Goal: Task Accomplishment & Management: Use online tool/utility

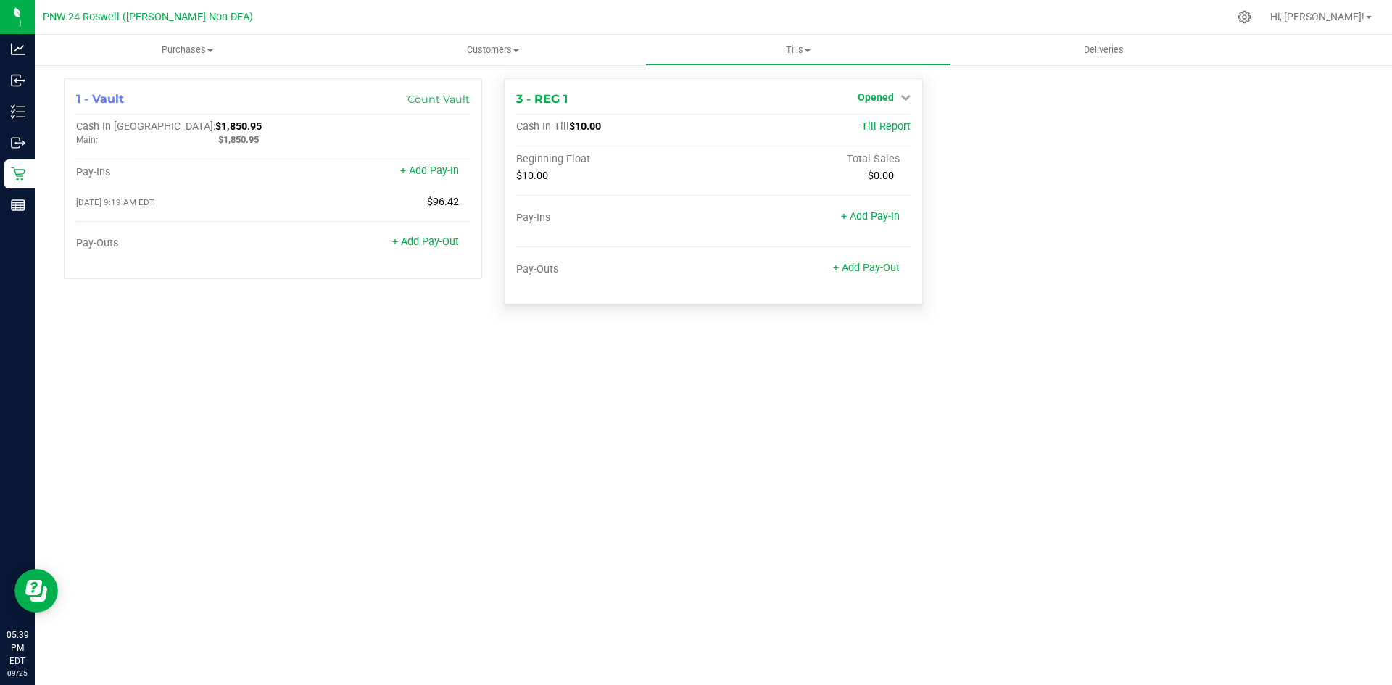
click at [901, 98] on icon at bounding box center [906, 97] width 10 height 10
click at [868, 125] on link "Close Till" at bounding box center [877, 128] width 39 height 12
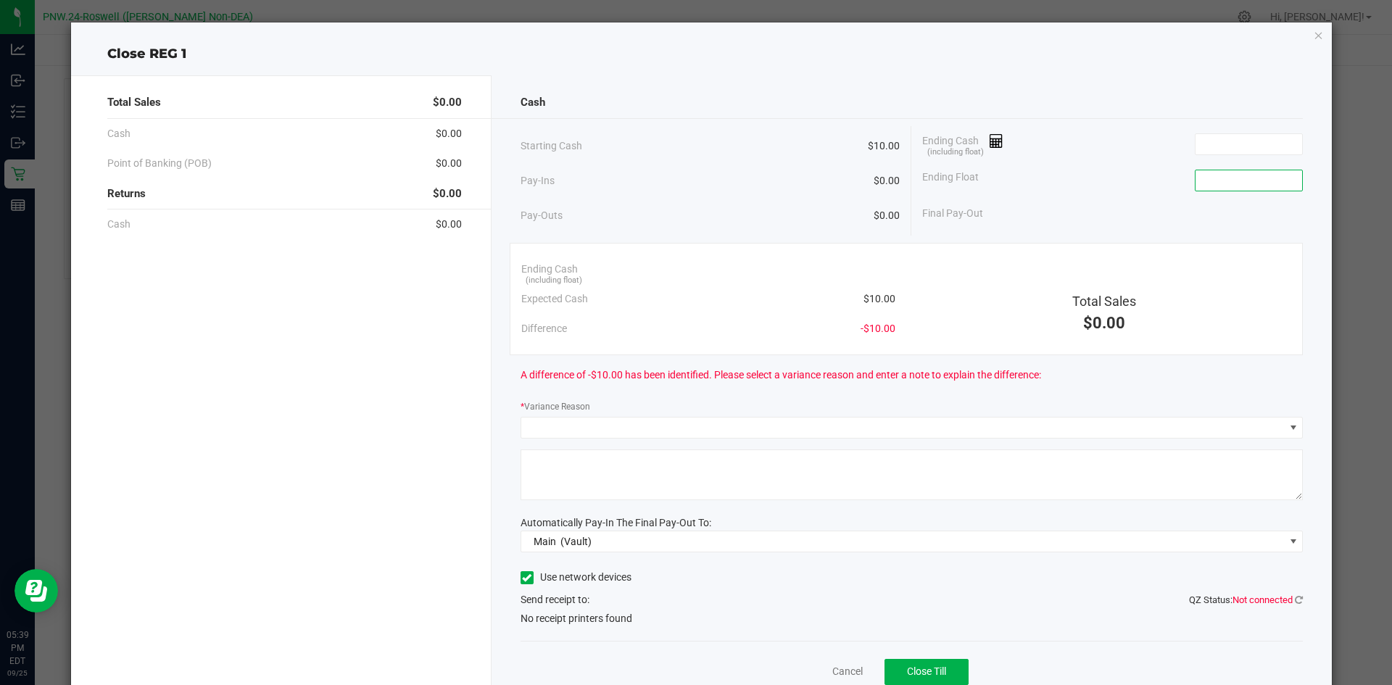
click at [1221, 180] on input at bounding box center [1249, 180] width 107 height 20
type input "$10.00"
click at [1223, 147] on input at bounding box center [1249, 144] width 107 height 20
type input "0"
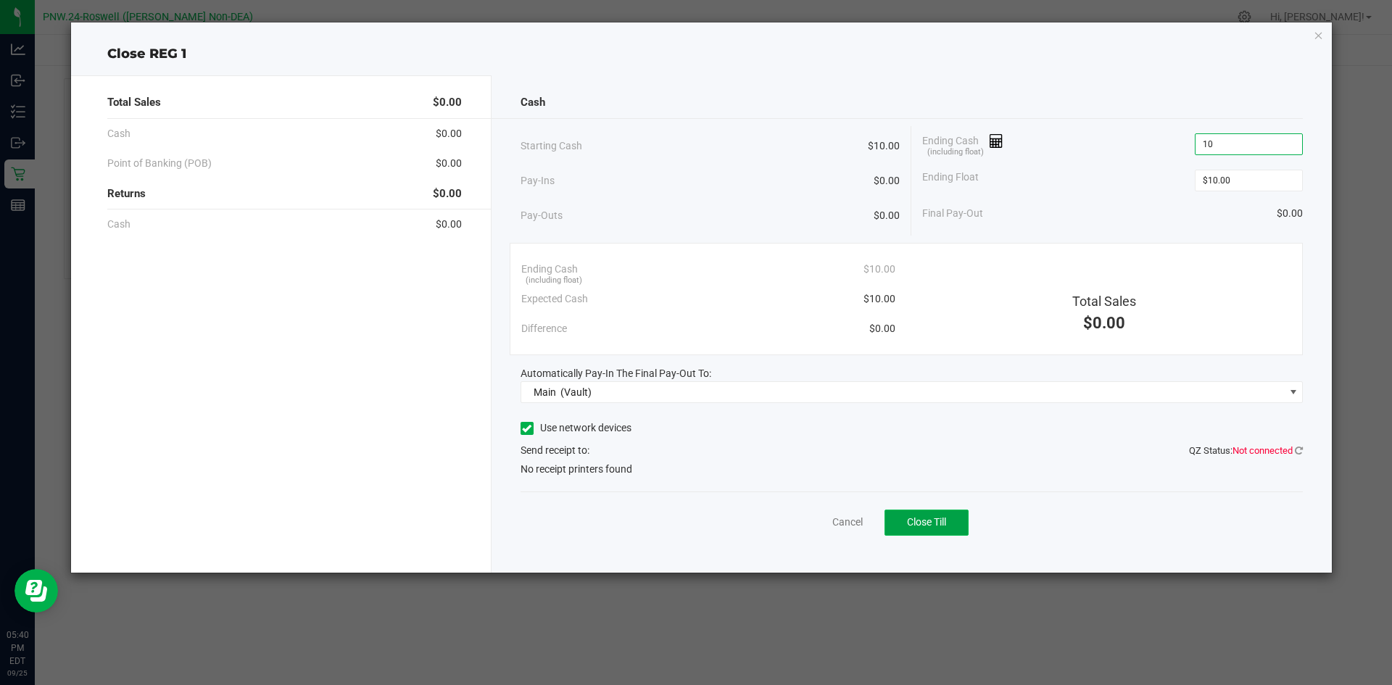
type input "$10.00"
click at [930, 524] on span "Close Till" at bounding box center [926, 522] width 39 height 12
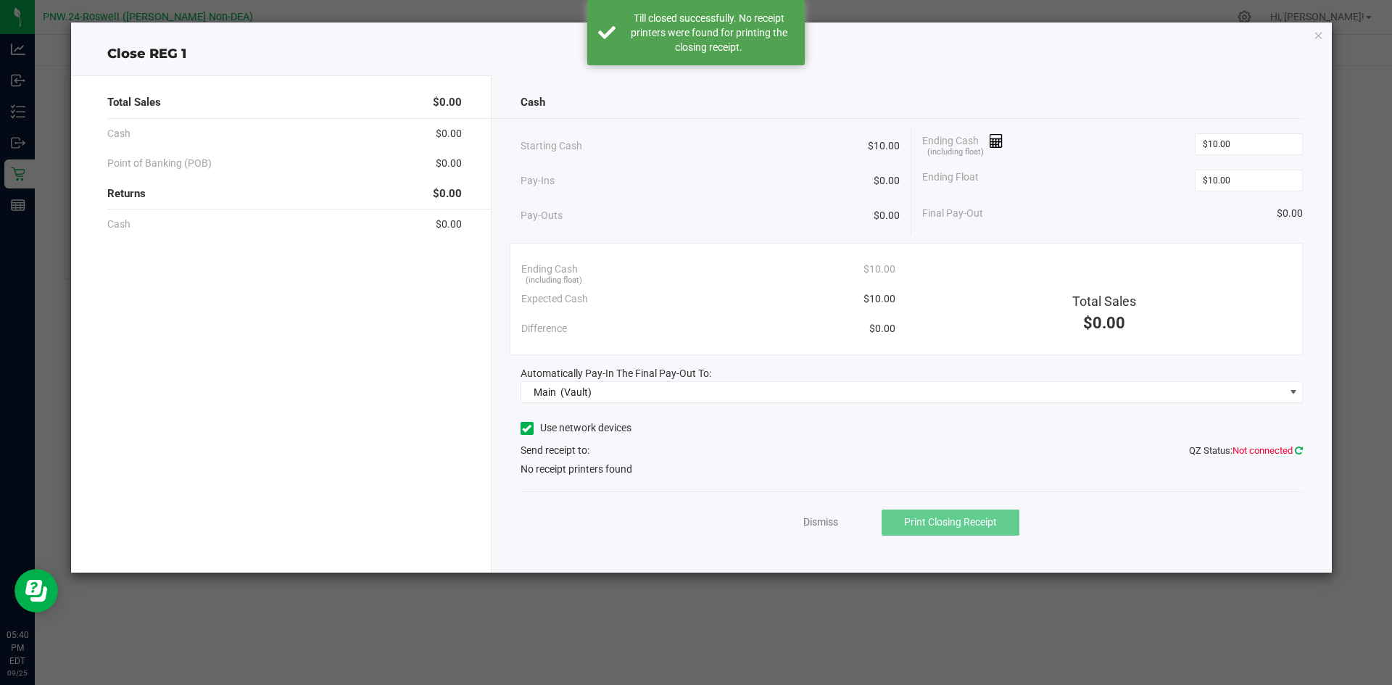
click at [1300, 447] on icon at bounding box center [1299, 450] width 8 height 9
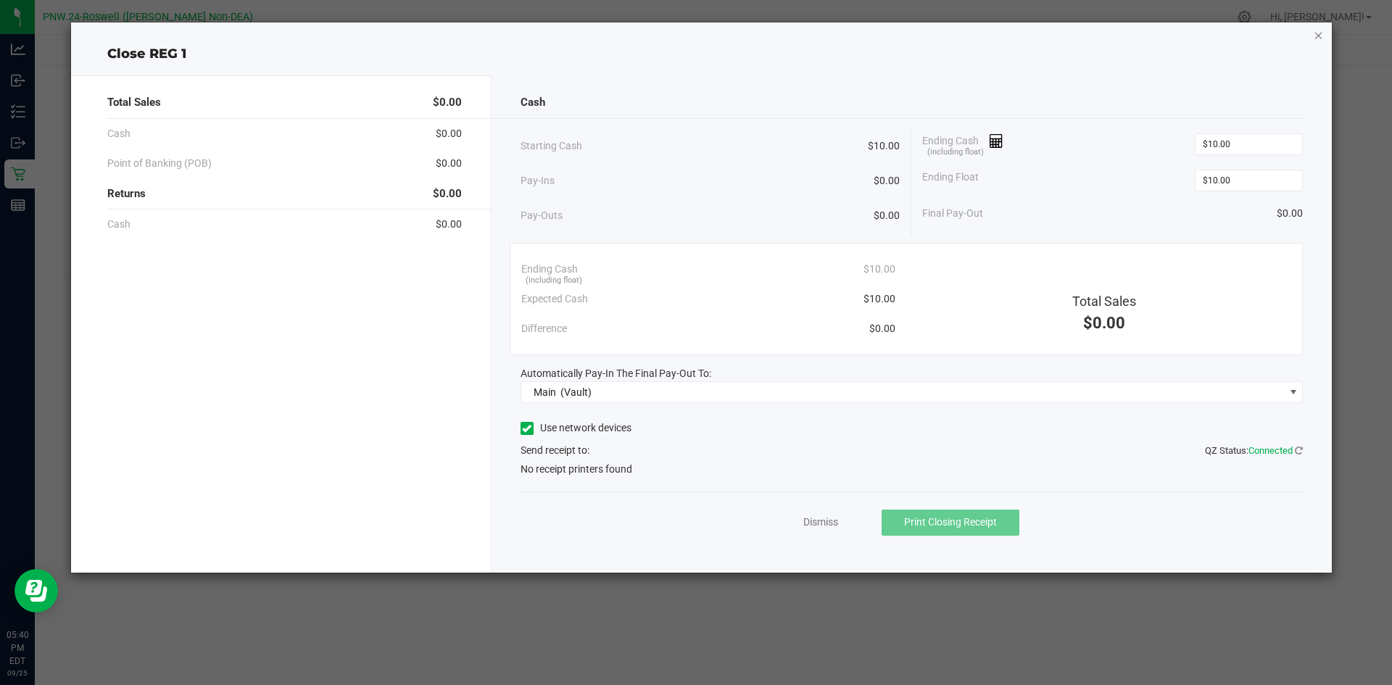
click at [1319, 31] on icon "button" at bounding box center [1319, 34] width 10 height 17
